Goal: Transaction & Acquisition: Book appointment/travel/reservation

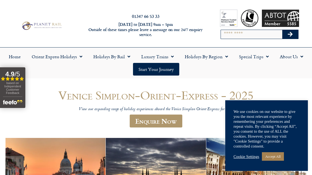
click at [247, 157] on link "Cookie Settings" at bounding box center [246, 156] width 26 height 5
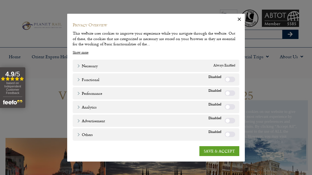
click at [227, 81] on label "Functional" at bounding box center [230, 80] width 10 height 6
click at [231, 80] on label "Functional" at bounding box center [230, 80] width 10 height 6
click at [229, 155] on link "SAVE & ACCEPT" at bounding box center [219, 151] width 40 height 10
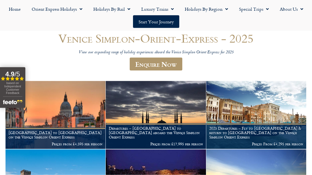
scroll to position [57, 0]
click at [86, 135] on h1 "[GEOGRAPHIC_DATA] to [GEOGRAPHIC_DATA] on the Venice Simplon Orient Express" at bounding box center [56, 134] width 94 height 9
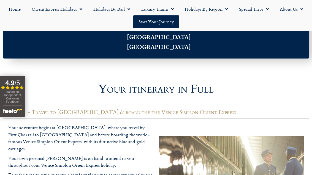
scroll to position [564, 0]
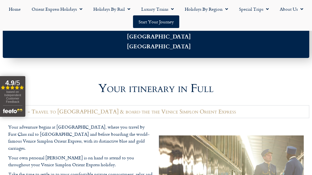
click at [20, 115] on img "Open slideout reviews widget" at bounding box center [12, 110] width 19 height 10
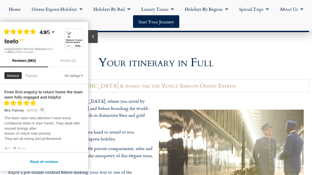
scroll to position [589, 0]
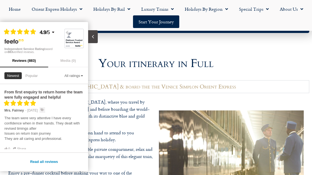
click at [97, 34] on button "Close slideout" at bounding box center [93, 36] width 10 height 13
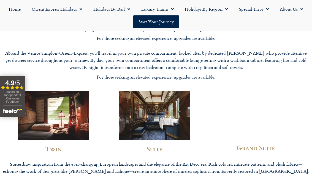
scroll to position [1364, 0]
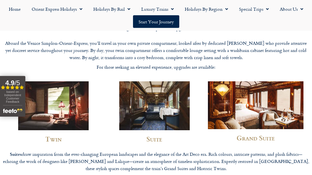
click at [261, 135] on h2 "Grand Suite" at bounding box center [255, 138] width 95 height 7
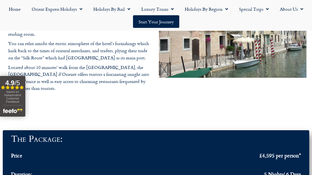
scroll to position [1649, 0]
click at [298, 103] on div at bounding box center [156, 115] width 306 height 25
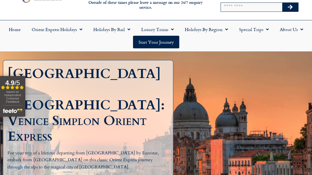
scroll to position [27, 0]
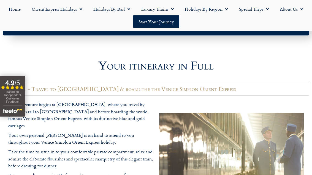
scroll to position [697, 0]
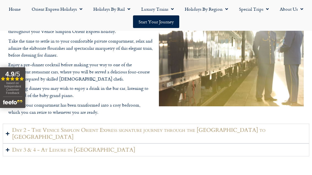
click at [11, 136] on summary "Day 2 - The Venice Simplon Orient Express signature journey through the Swiss A…" at bounding box center [156, 134] width 306 height 20
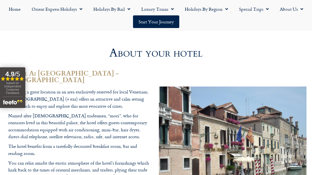
scroll to position [1557, 0]
